Goal: Task Accomplishment & Management: Use online tool/utility

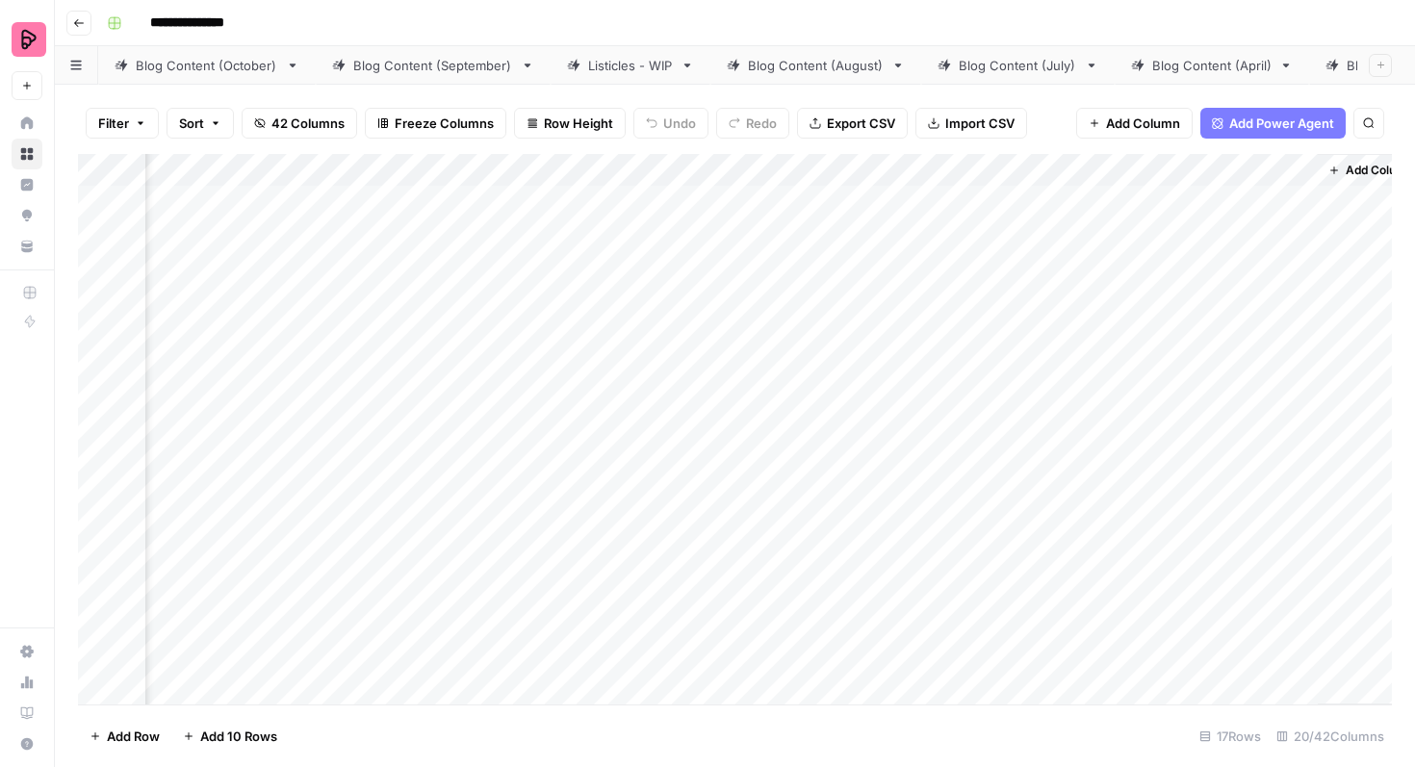
scroll to position [0, 2715]
click at [722, 252] on div "Add Column" at bounding box center [735, 429] width 1314 height 550
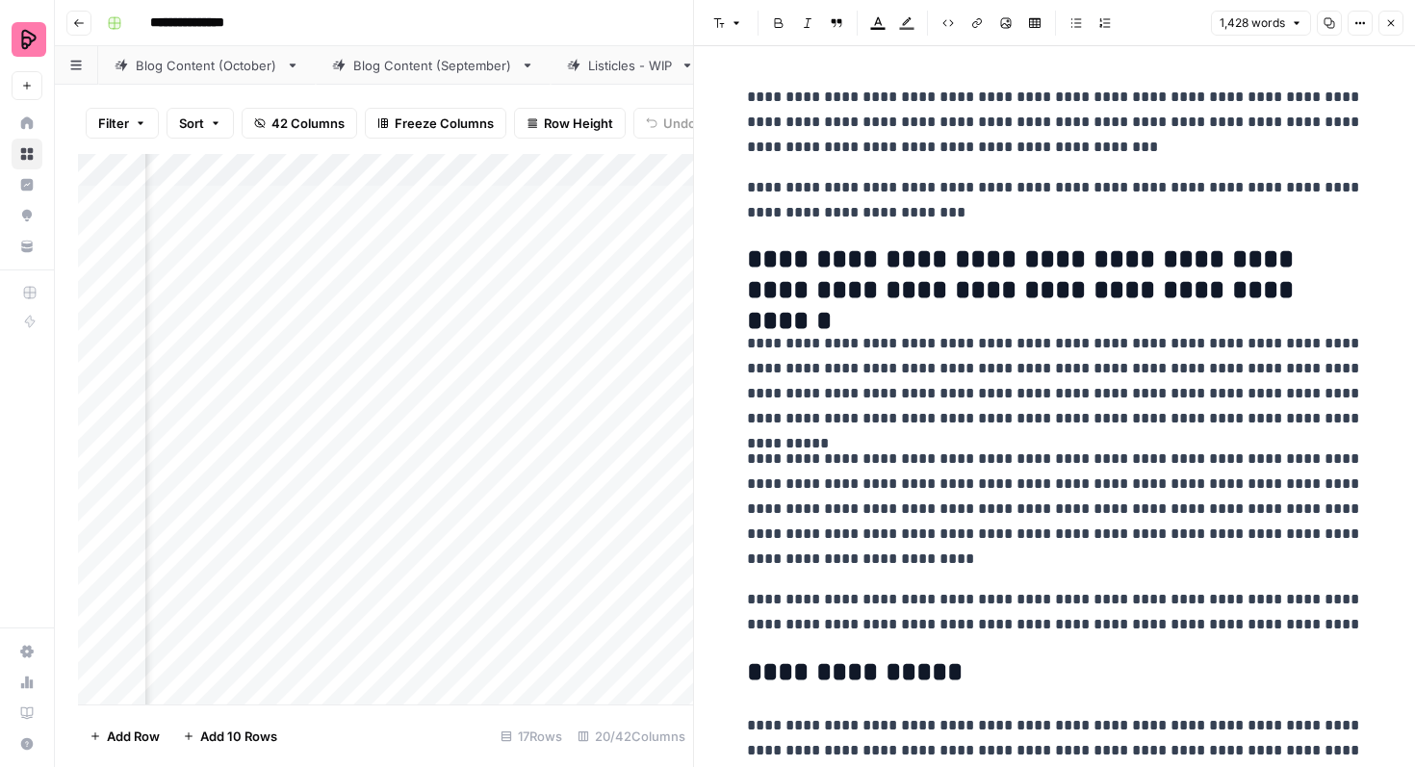
click at [1392, 22] on icon "button" at bounding box center [1391, 23] width 12 height 12
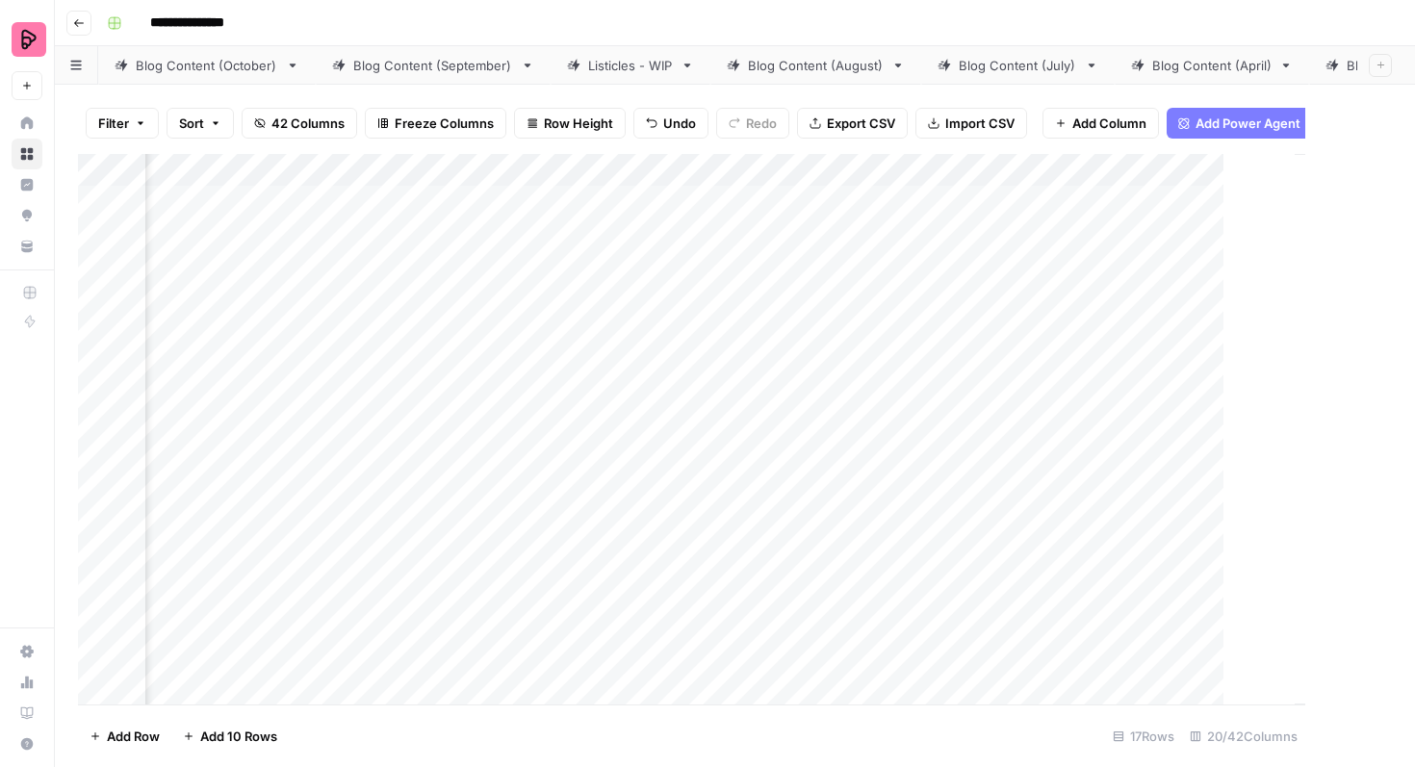
scroll to position [0, 2692]
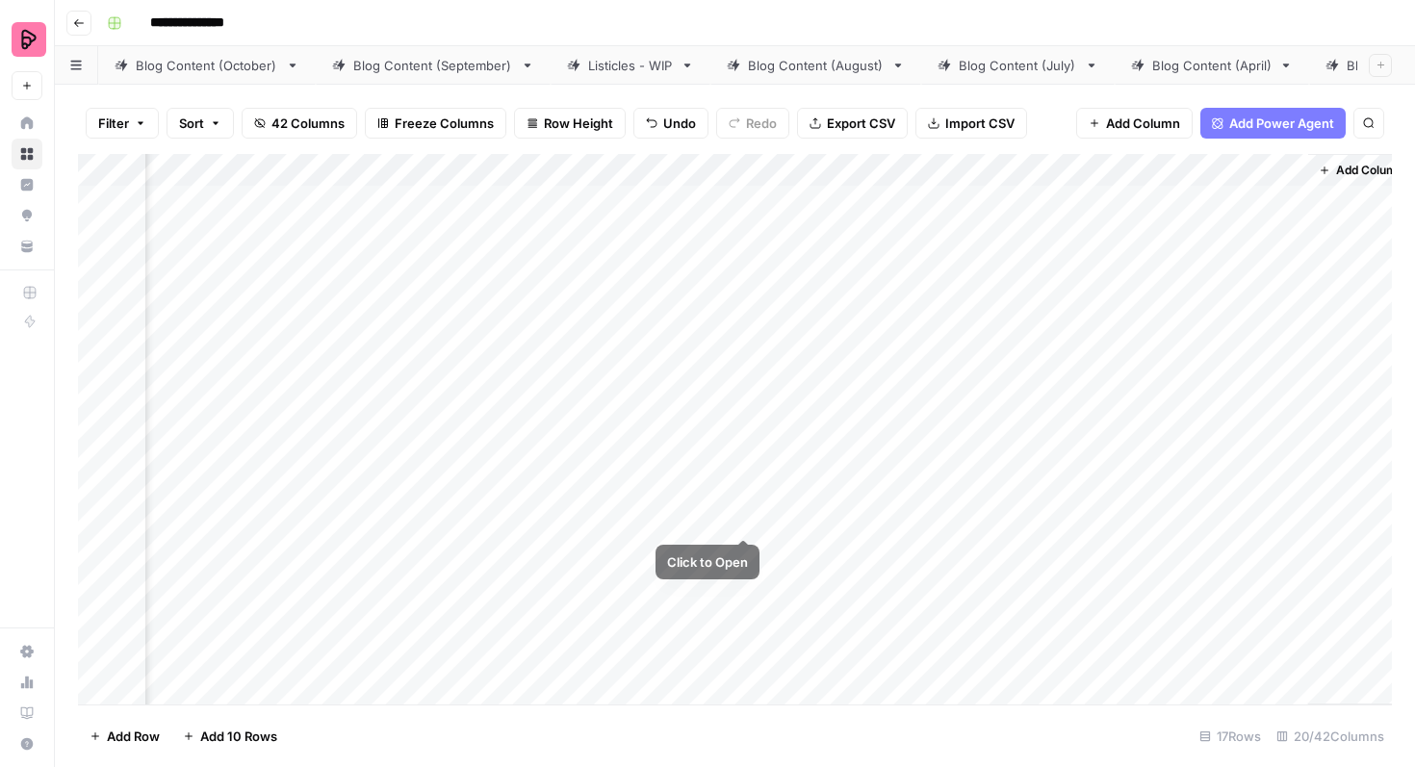
click at [744, 501] on div "Add Column" at bounding box center [735, 429] width 1314 height 550
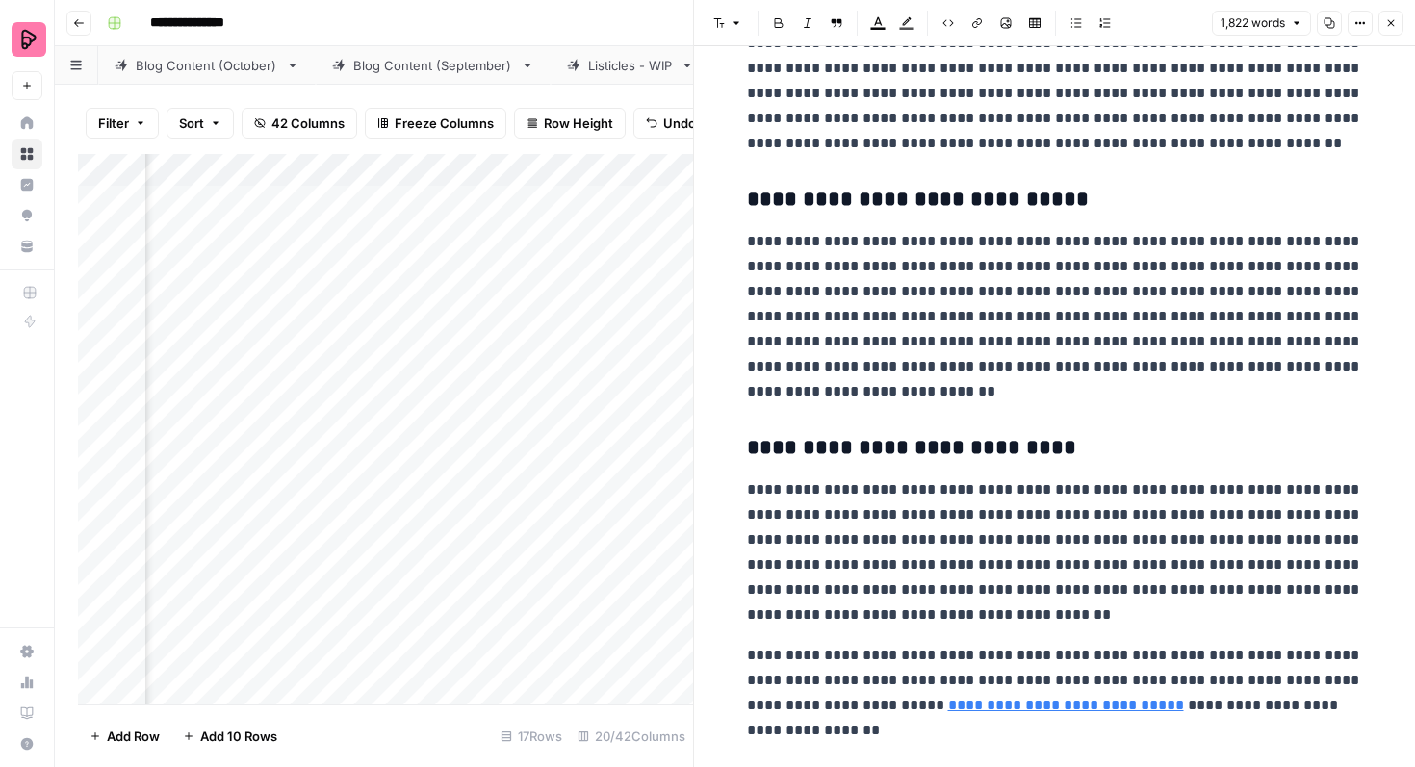
scroll to position [4049, 0]
